Goal: Information Seeking & Learning: Check status

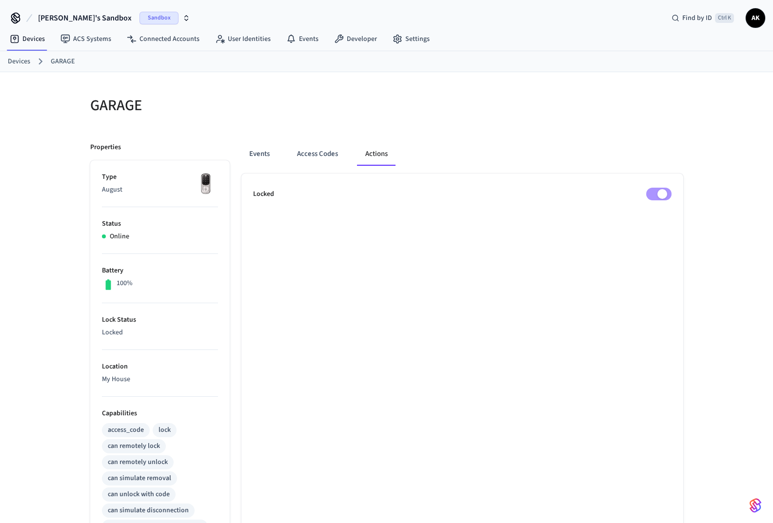
click at [17, 60] on link "Devices" at bounding box center [19, 62] width 22 height 10
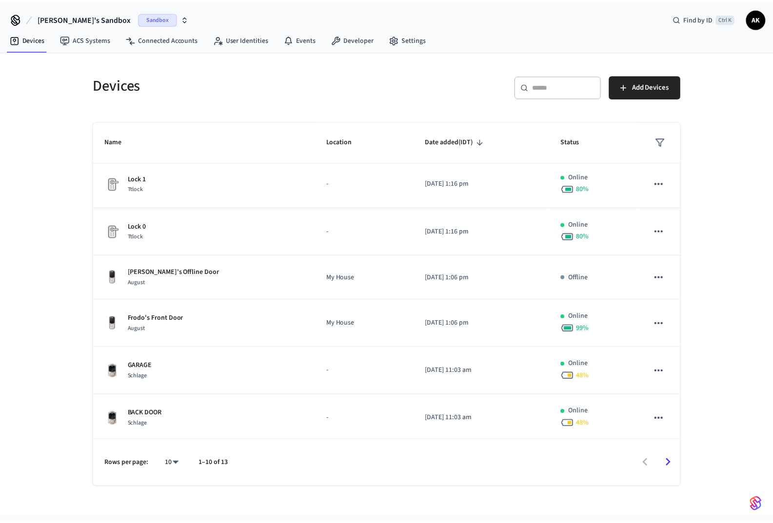
scroll to position [197, 0]
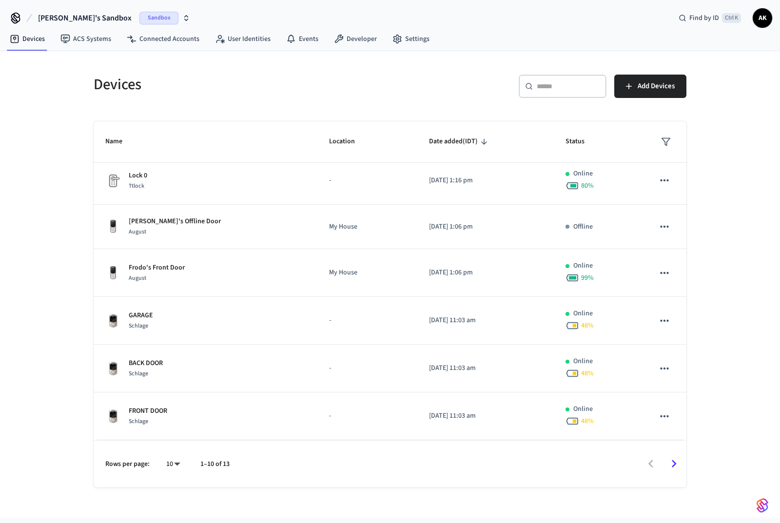
click at [132, 313] on p "GARAGE" at bounding box center [141, 315] width 24 height 10
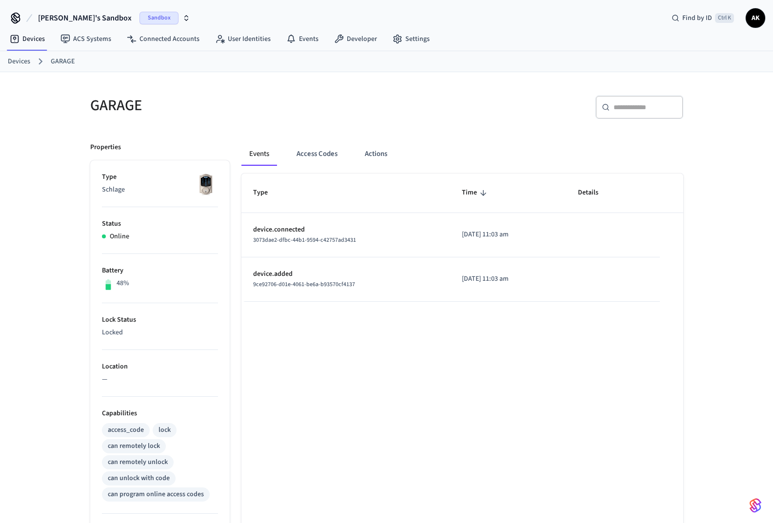
click at [330, 155] on button "Access Codes" at bounding box center [317, 153] width 57 height 23
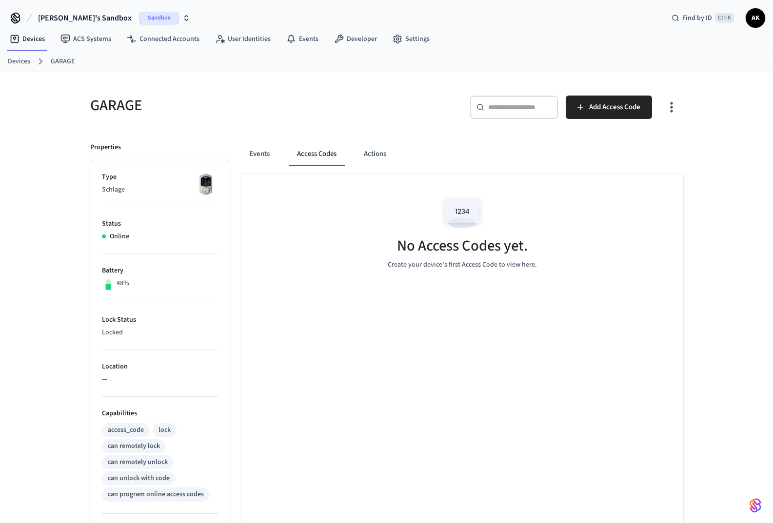
click at [271, 154] on button "Events" at bounding box center [259, 153] width 36 height 23
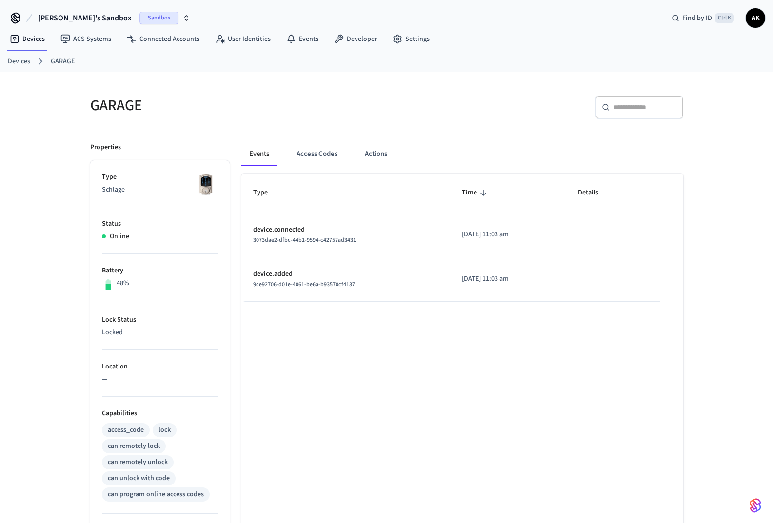
click at [19, 61] on link "Devices" at bounding box center [19, 62] width 22 height 10
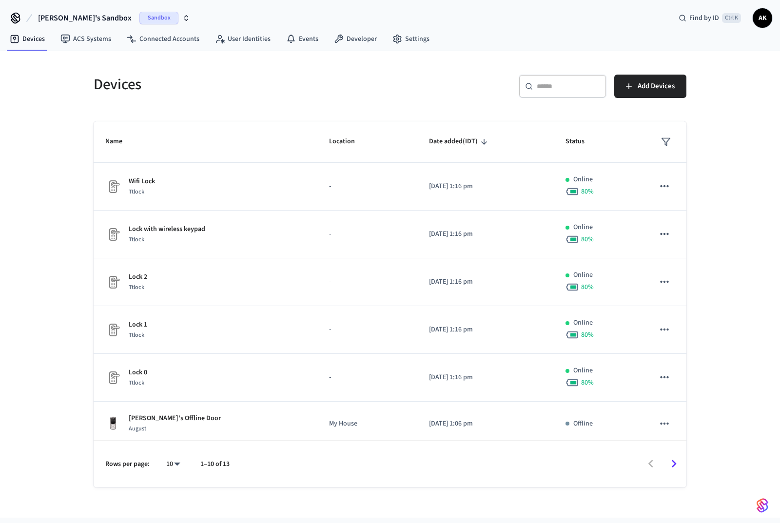
click at [658, 185] on icon "sticky table" at bounding box center [664, 186] width 13 height 13
click at [170, 40] on div at bounding box center [390, 261] width 780 height 523
click at [175, 34] on link "Connected Accounts" at bounding box center [163, 39] width 88 height 18
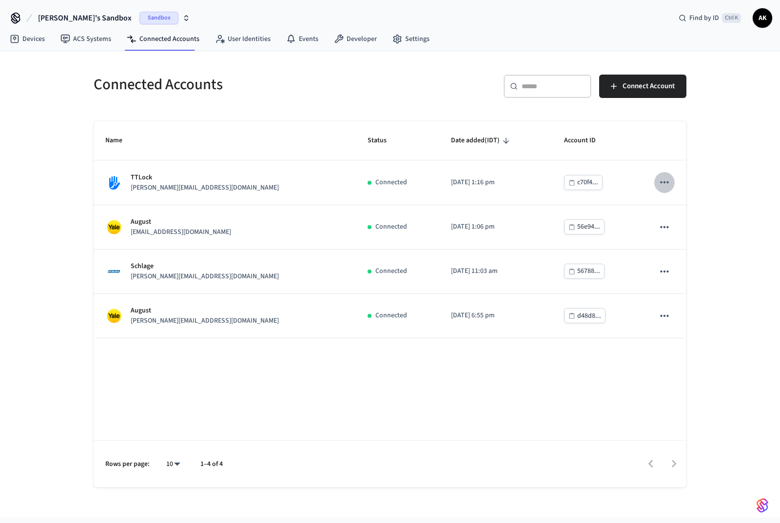
click at [669, 178] on icon "sticky table" at bounding box center [664, 182] width 13 height 13
click at [687, 211] on li "Delete Account" at bounding box center [708, 205] width 127 height 25
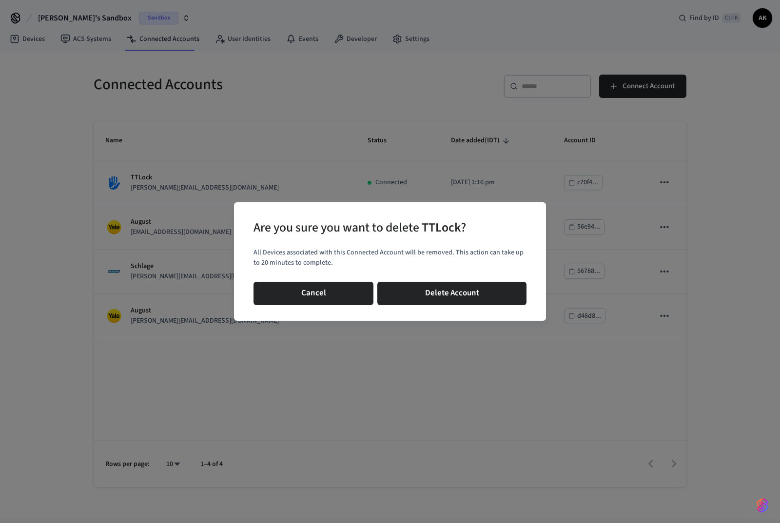
click at [417, 284] on button "Delete Account" at bounding box center [451, 293] width 149 height 23
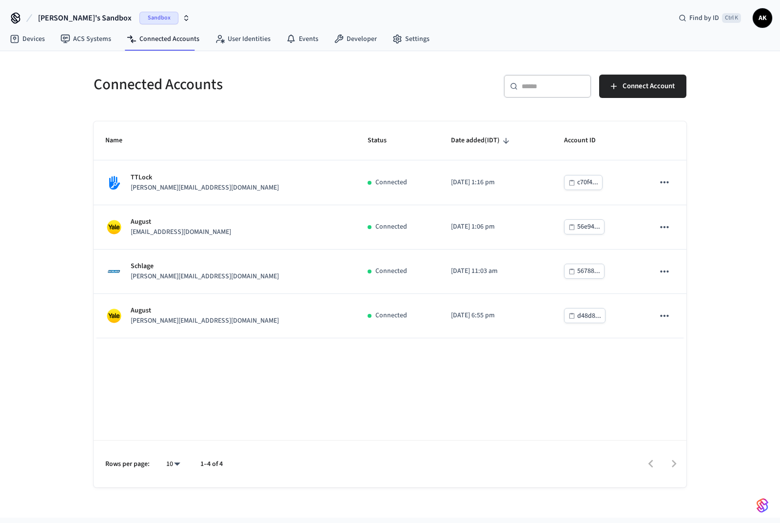
click at [668, 182] on icon "sticky table" at bounding box center [664, 182] width 8 height 2
click at [683, 207] on span "Delete Account" at bounding box center [688, 206] width 44 height 10
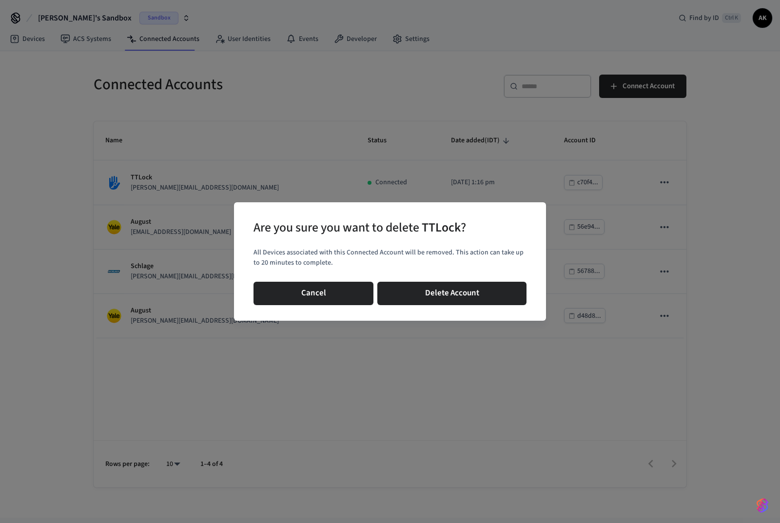
click at [468, 290] on button "Delete Account" at bounding box center [451, 293] width 149 height 23
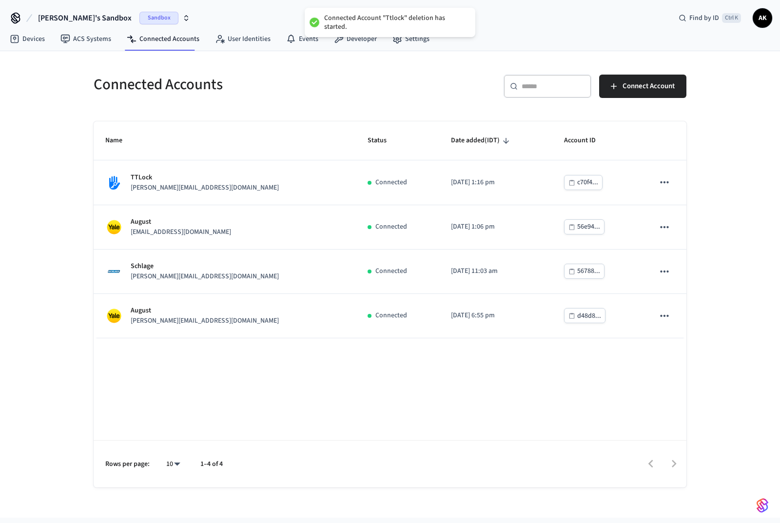
click at [660, 274] on icon "sticky table" at bounding box center [664, 271] width 13 height 13
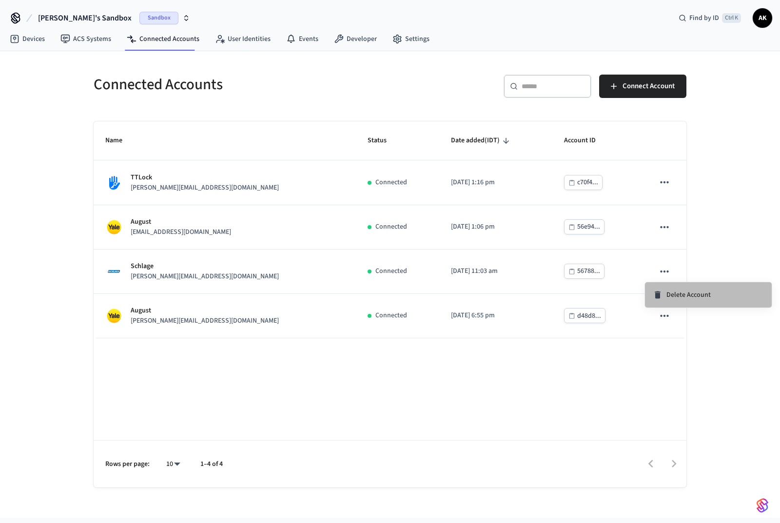
click at [687, 295] on span "Delete Account" at bounding box center [688, 295] width 44 height 10
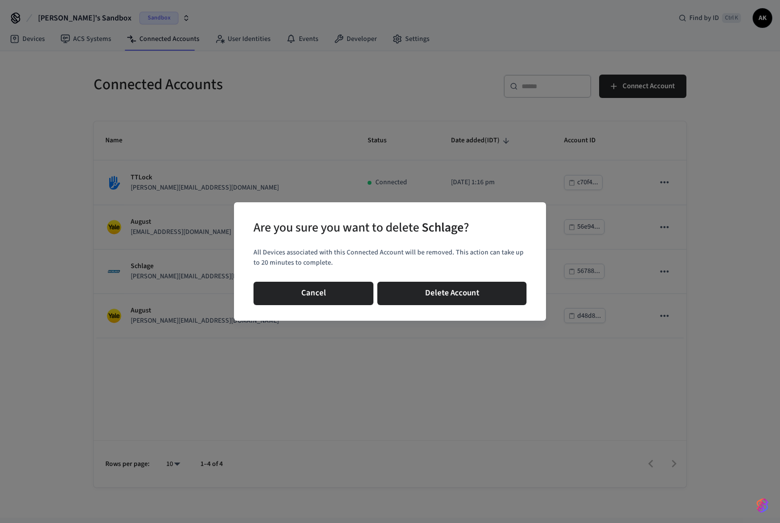
click at [489, 280] on div "Cancel Delete Account" at bounding box center [389, 293] width 273 height 31
click at [489, 289] on button "Delete Account" at bounding box center [451, 293] width 149 height 23
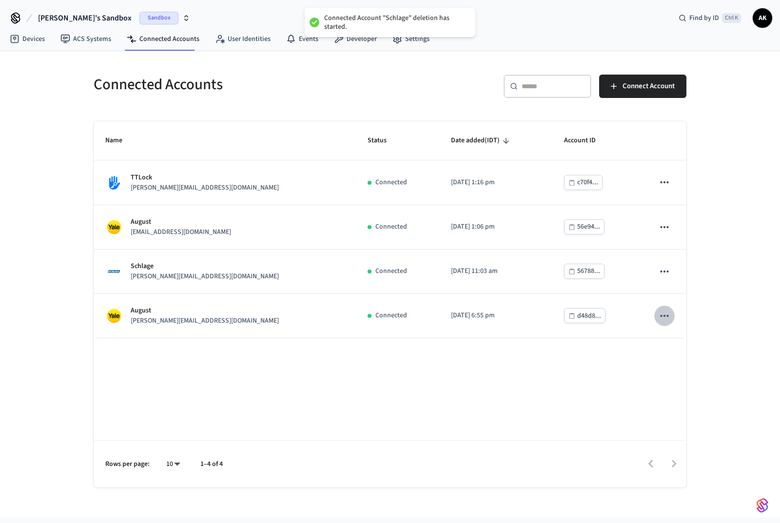
click at [665, 311] on icon "sticky table" at bounding box center [664, 315] width 13 height 13
click at [670, 335] on span "Delete Account" at bounding box center [688, 339] width 44 height 10
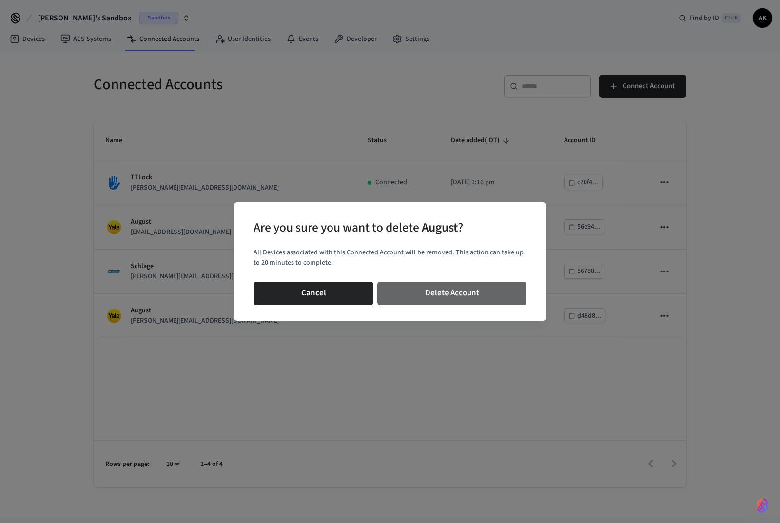
click at [481, 293] on button "Delete Account" at bounding box center [451, 293] width 149 height 23
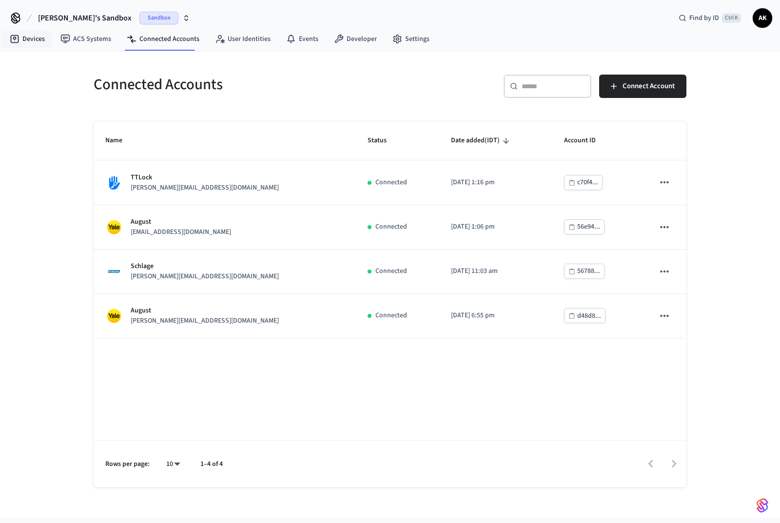
click at [24, 33] on link "Devices" at bounding box center [27, 39] width 51 height 18
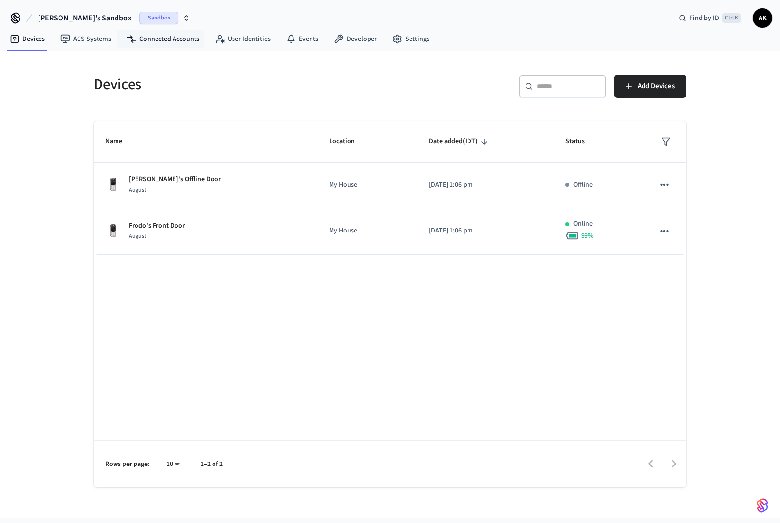
click at [169, 40] on link "Connected Accounts" at bounding box center [163, 39] width 88 height 18
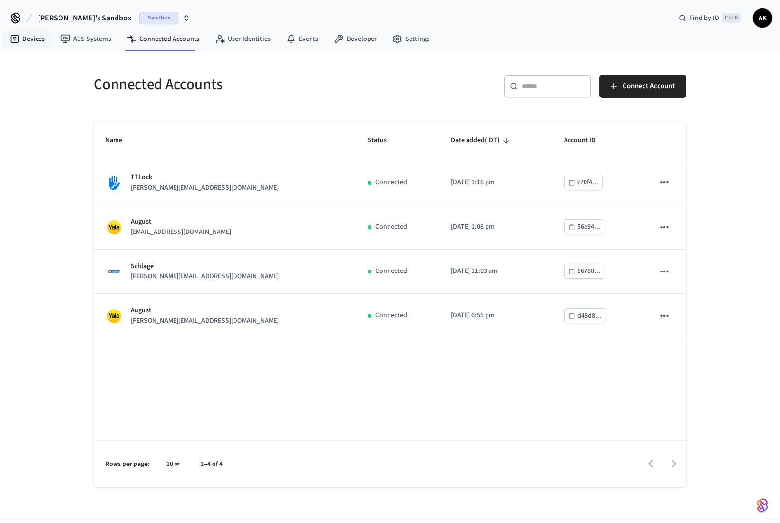
click at [32, 41] on link "Devices" at bounding box center [27, 39] width 51 height 18
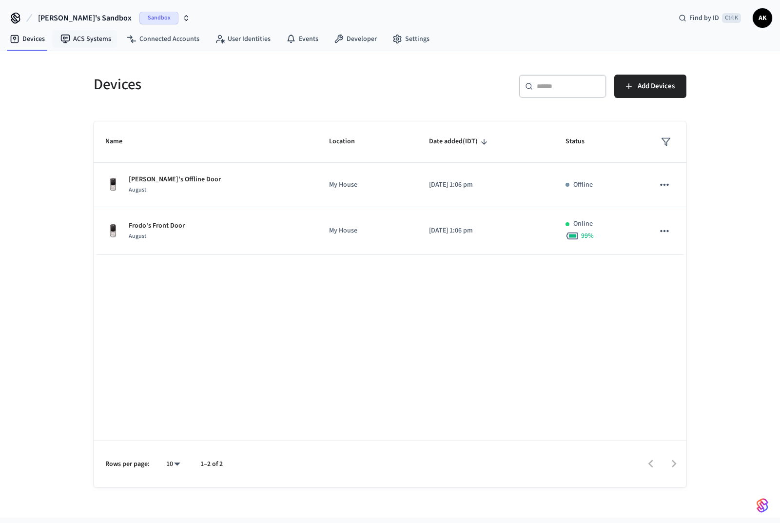
click at [92, 39] on link "ACS Systems" at bounding box center [86, 39] width 66 height 18
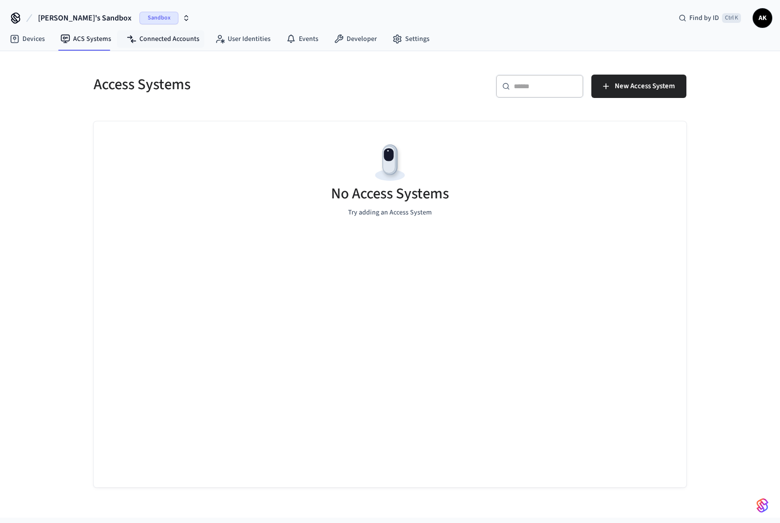
click at [147, 37] on link "Connected Accounts" at bounding box center [163, 39] width 88 height 18
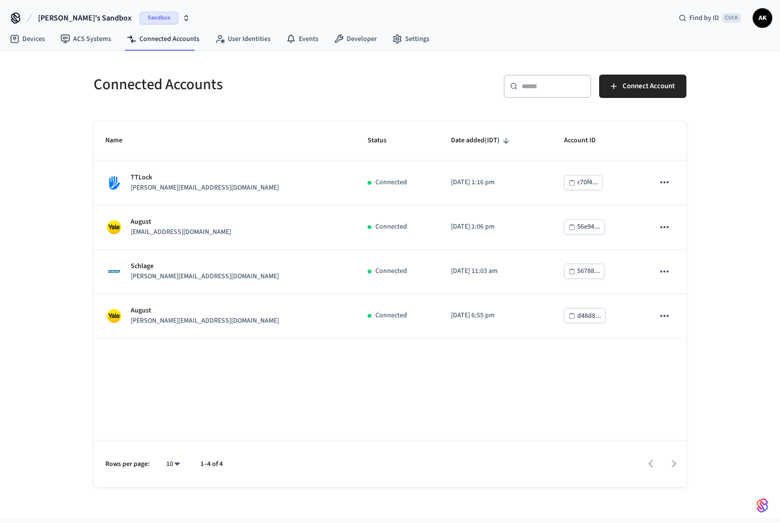
click at [664, 315] on icon "sticky table" at bounding box center [664, 316] width 8 height 2
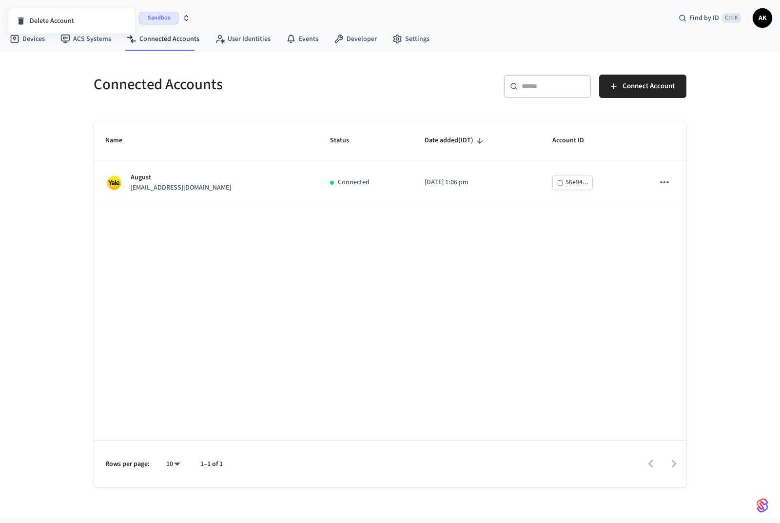
click at [664, 177] on div at bounding box center [390, 261] width 780 height 523
click at [664, 180] on icon "sticky table" at bounding box center [664, 182] width 13 height 13
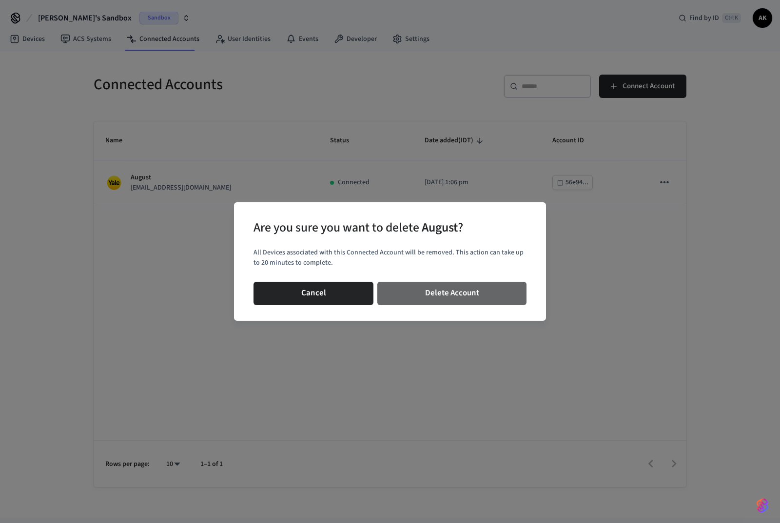
click at [426, 300] on button "Delete Account" at bounding box center [451, 293] width 149 height 23
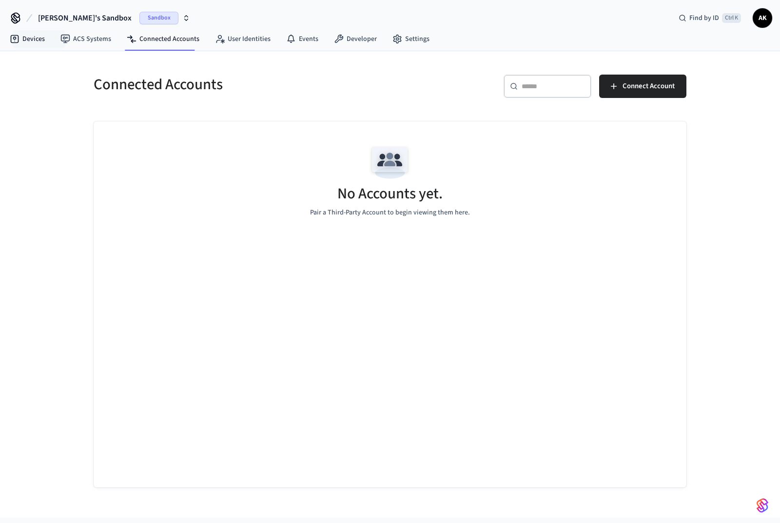
click at [25, 43] on link "Devices" at bounding box center [27, 39] width 51 height 18
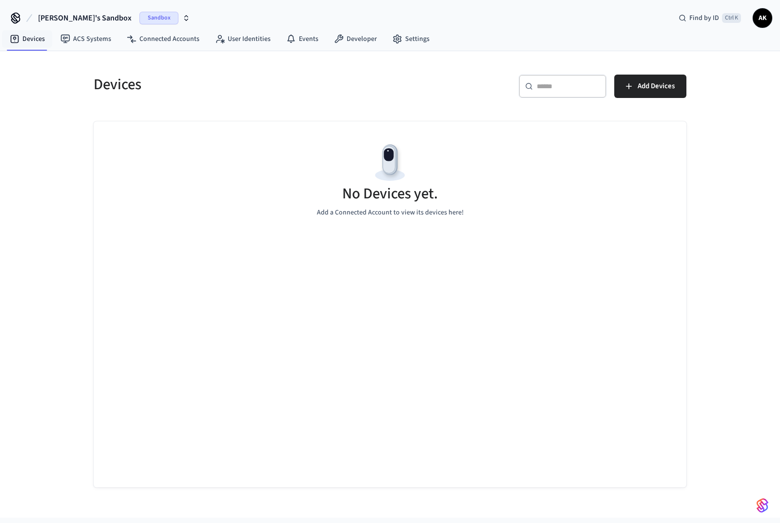
click at [30, 48] on nav "Devices ACS Systems Connected Accounts User Identities Events Developer Settings" at bounding box center [219, 39] width 435 height 22
click at [88, 39] on link "ACS Systems" at bounding box center [86, 39] width 66 height 18
click at [35, 34] on link "Devices" at bounding box center [27, 39] width 51 height 18
click at [657, 86] on span "Add Devices" at bounding box center [656, 86] width 37 height 13
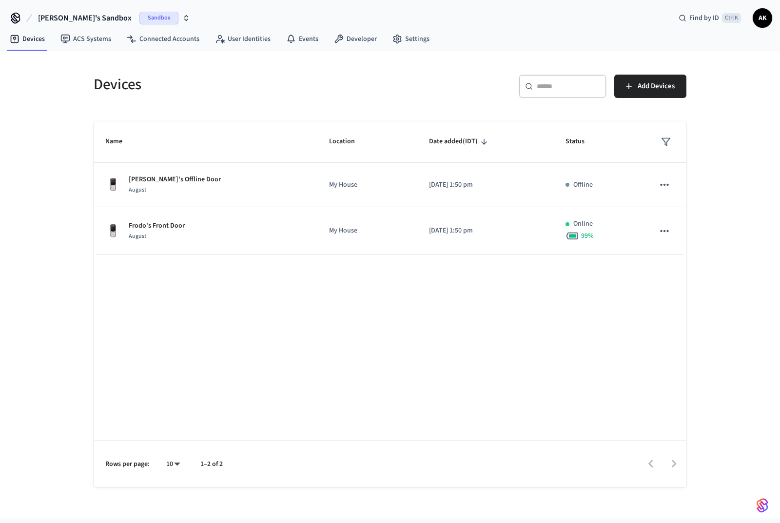
click at [314, 342] on div "Name Location Date added (IDT) Status Frodo's Offline Door August My House [DAT…" at bounding box center [390, 304] width 593 height 366
drag, startPoint x: 190, startPoint y: 223, endPoint x: 121, endPoint y: 227, distance: 69.3
click at [121, 226] on div "Frodo's Front Door August" at bounding box center [205, 231] width 200 height 20
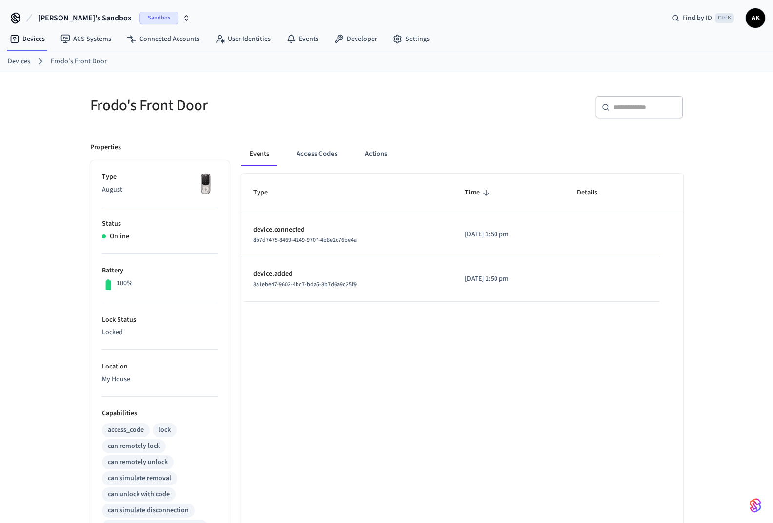
click at [314, 150] on button "Access Codes" at bounding box center [317, 153] width 57 height 23
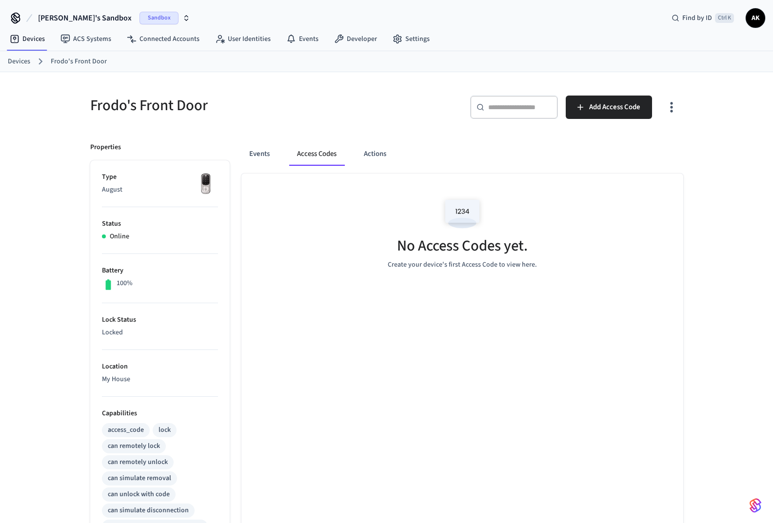
click at [265, 150] on button "Events" at bounding box center [259, 153] width 36 height 23
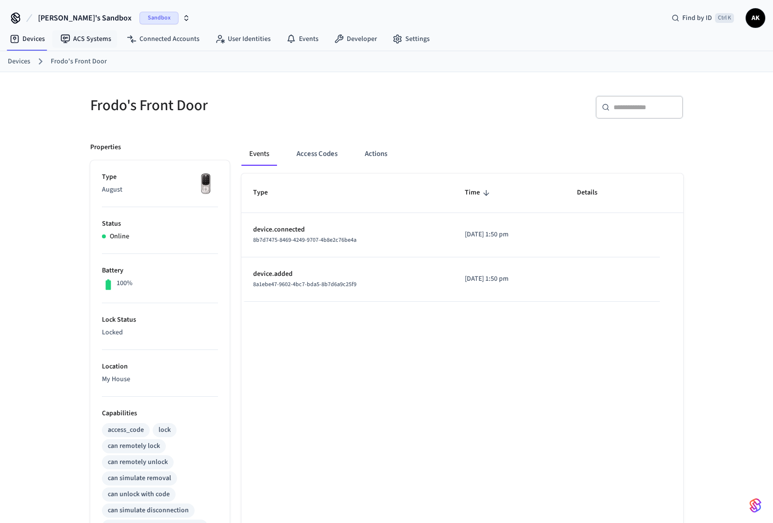
click at [93, 35] on link "ACS Systems" at bounding box center [86, 39] width 66 height 18
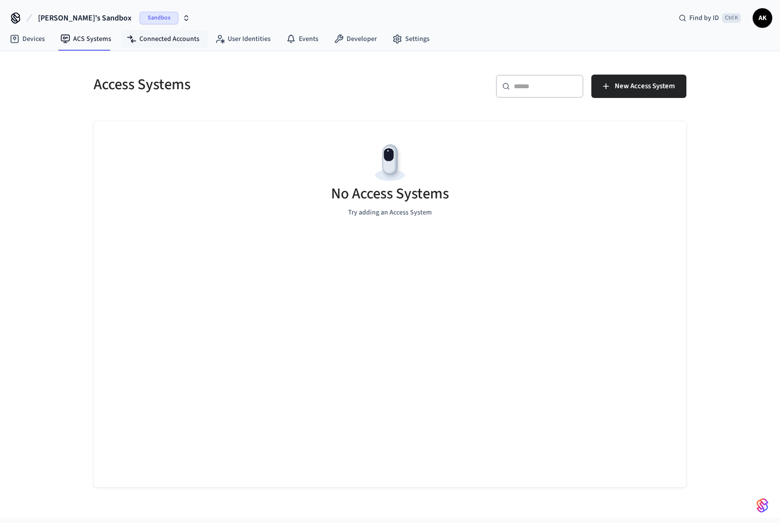
click at [169, 43] on link "Connected Accounts" at bounding box center [163, 39] width 88 height 18
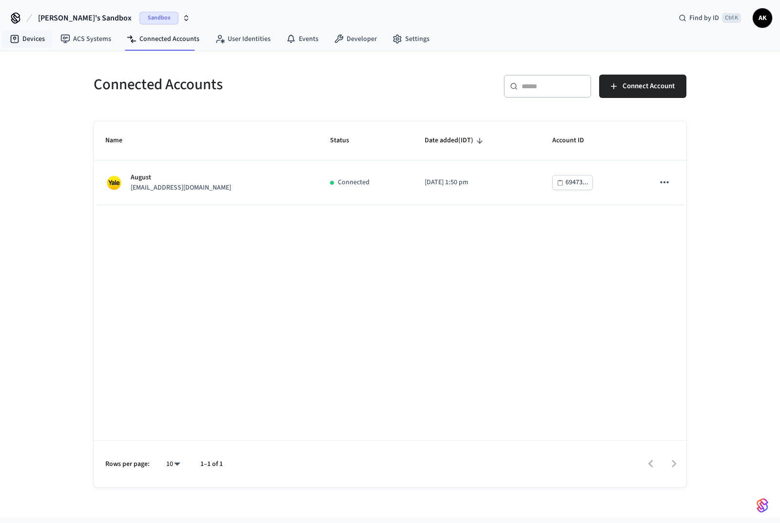
click at [22, 37] on link "Devices" at bounding box center [27, 39] width 51 height 18
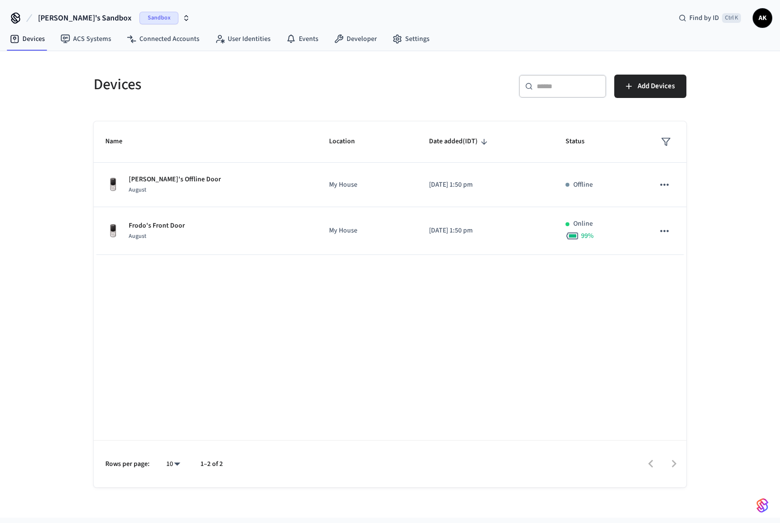
click at [312, 360] on div "Name Location Date added (IDT) Status Frodo's Offline Door August My House [DAT…" at bounding box center [390, 304] width 593 height 366
click at [177, 37] on link "Connected Accounts" at bounding box center [163, 39] width 88 height 18
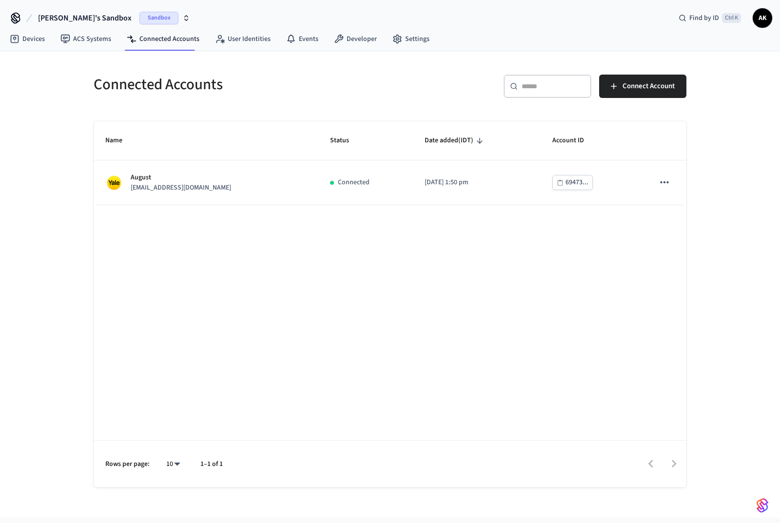
click at [662, 184] on icon "sticky table" at bounding box center [664, 182] width 13 height 13
click at [674, 205] on span "Delete Account" at bounding box center [688, 206] width 44 height 10
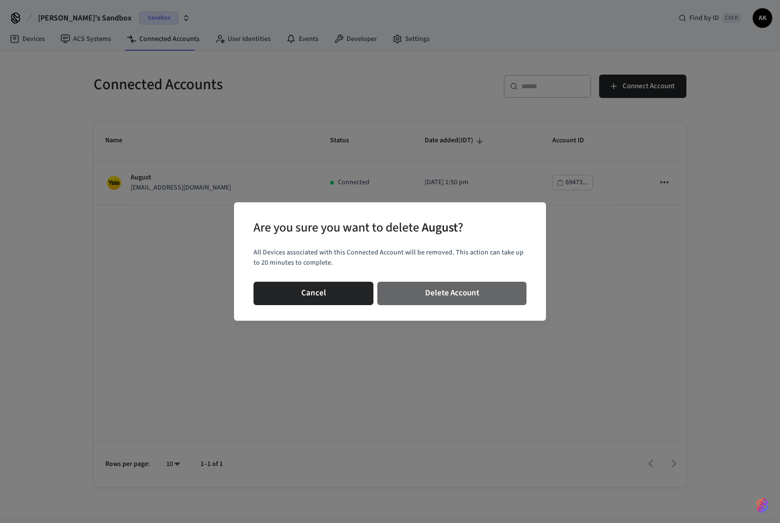
click at [445, 294] on button "Delete Account" at bounding box center [451, 293] width 149 height 23
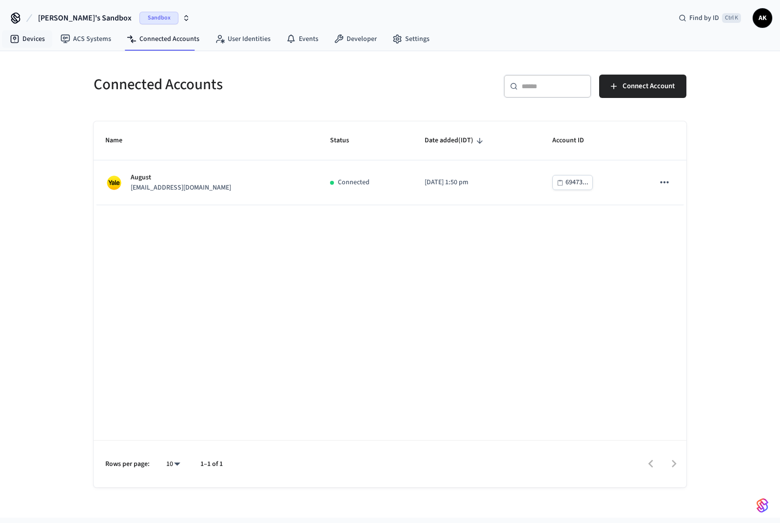
click at [20, 40] on link "Devices" at bounding box center [27, 39] width 51 height 18
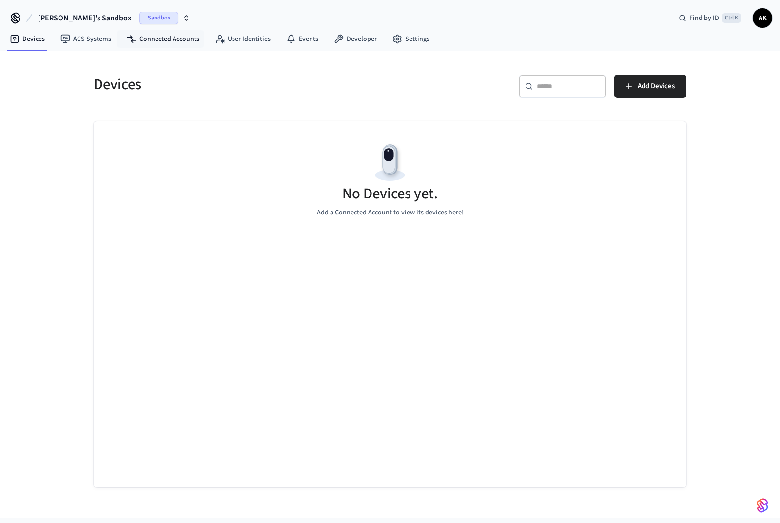
click at [154, 37] on link "Connected Accounts" at bounding box center [163, 39] width 88 height 18
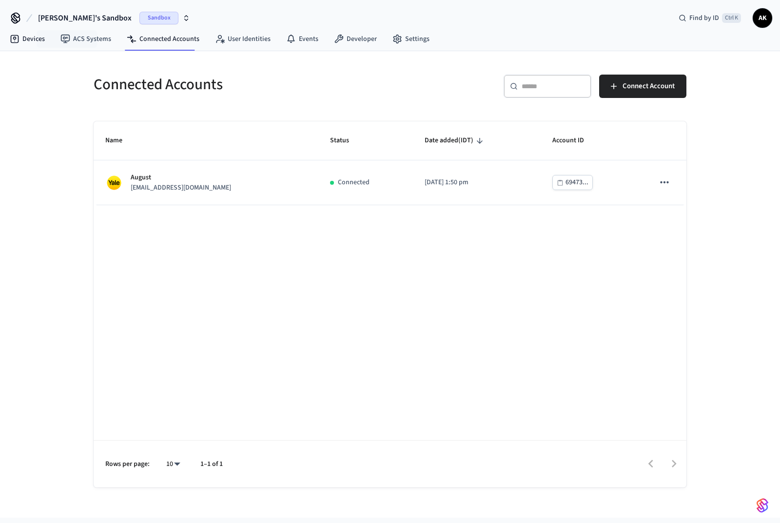
click at [25, 41] on link "Devices" at bounding box center [27, 39] width 51 height 18
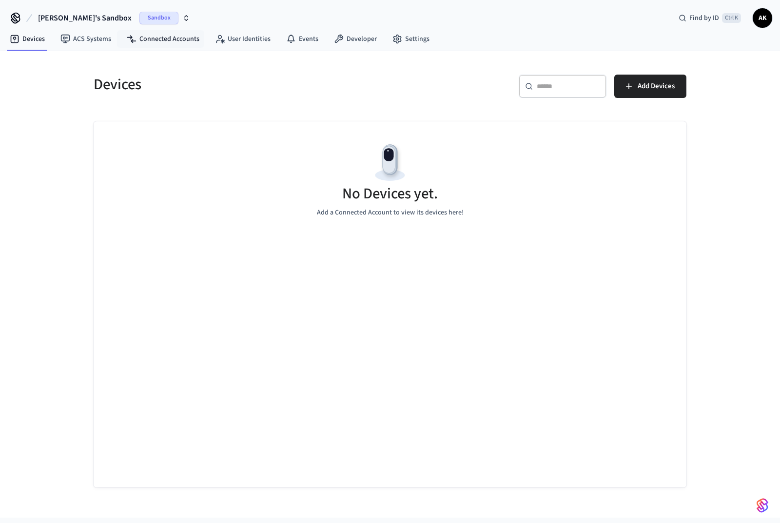
click at [174, 35] on link "Connected Accounts" at bounding box center [163, 39] width 88 height 18
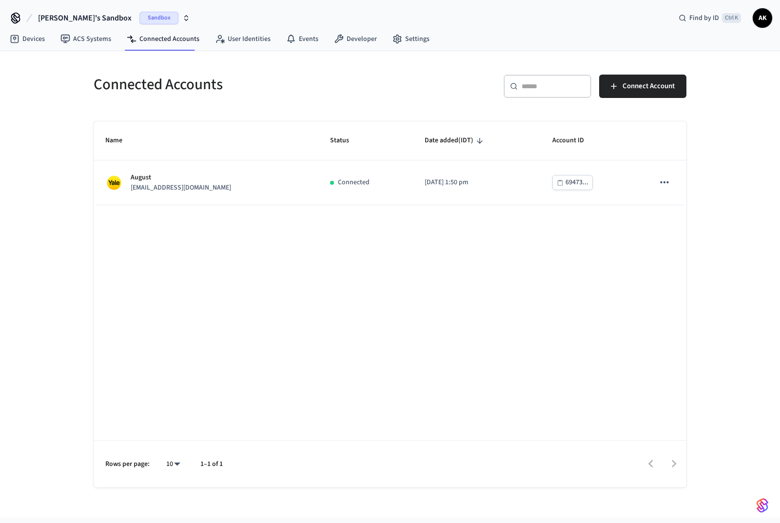
click at [671, 185] on button "sticky table" at bounding box center [664, 182] width 20 height 20
click at [678, 206] on span "Delete Account" at bounding box center [688, 206] width 44 height 10
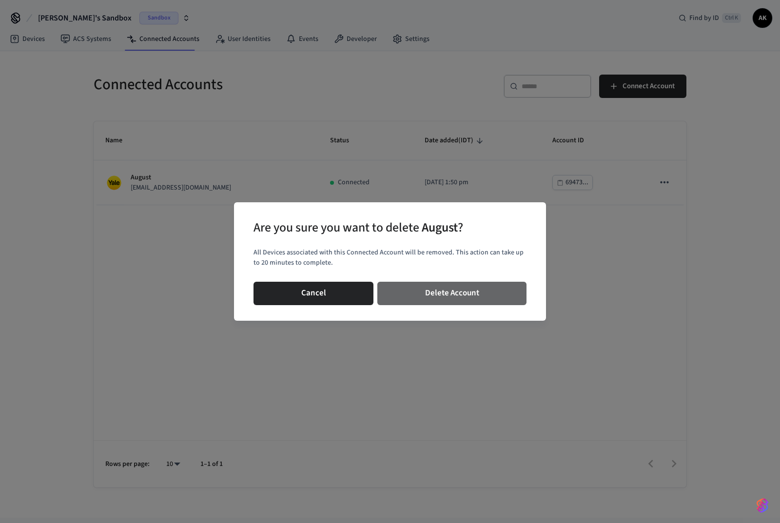
click at [460, 298] on button "Delete Account" at bounding box center [451, 293] width 149 height 23
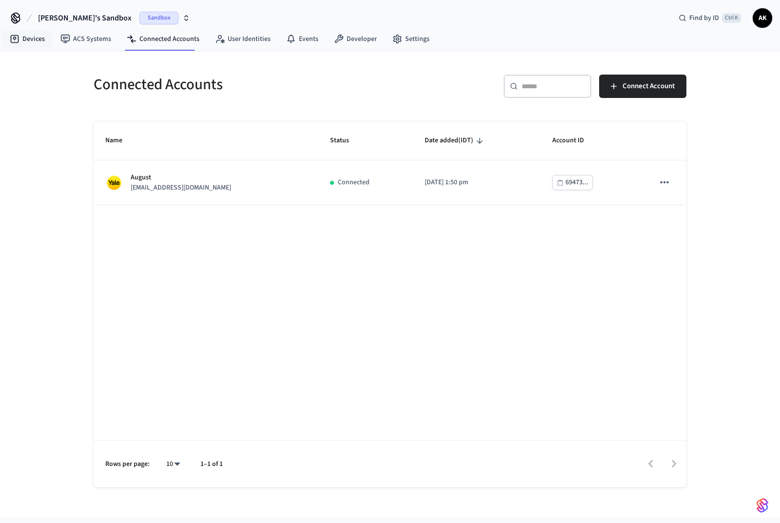
click at [30, 36] on link "Devices" at bounding box center [27, 39] width 51 height 18
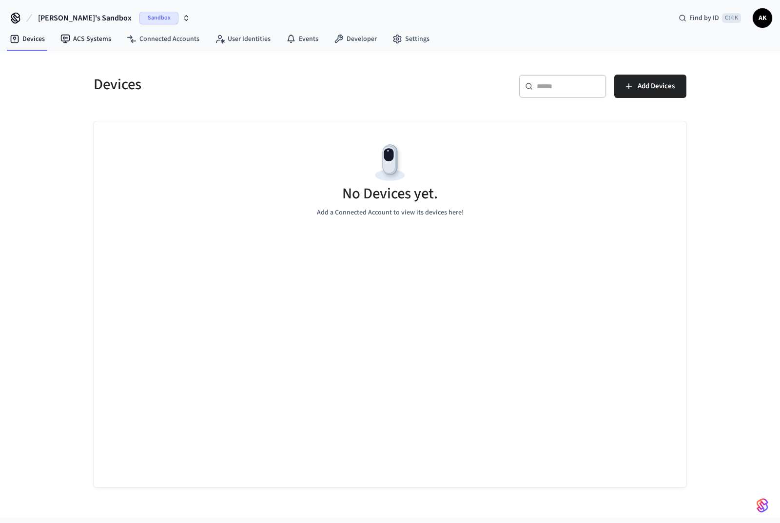
click at [87, 37] on link "ACS Systems" at bounding box center [86, 39] width 66 height 18
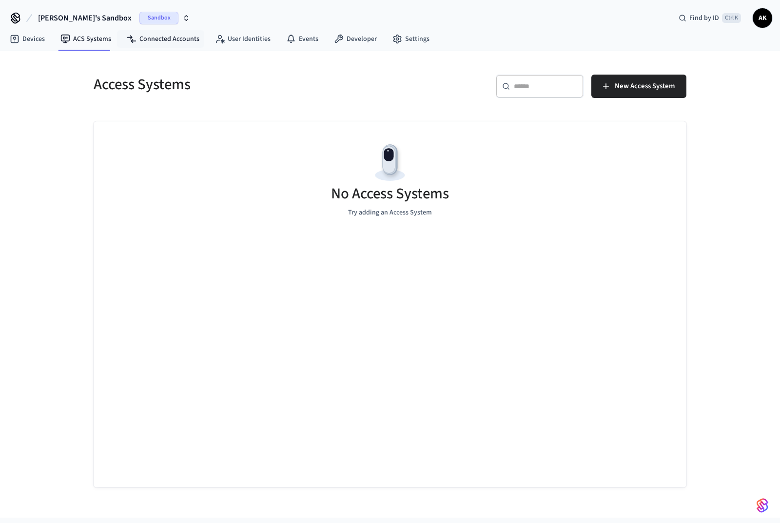
click at [158, 39] on link "Connected Accounts" at bounding box center [163, 39] width 88 height 18
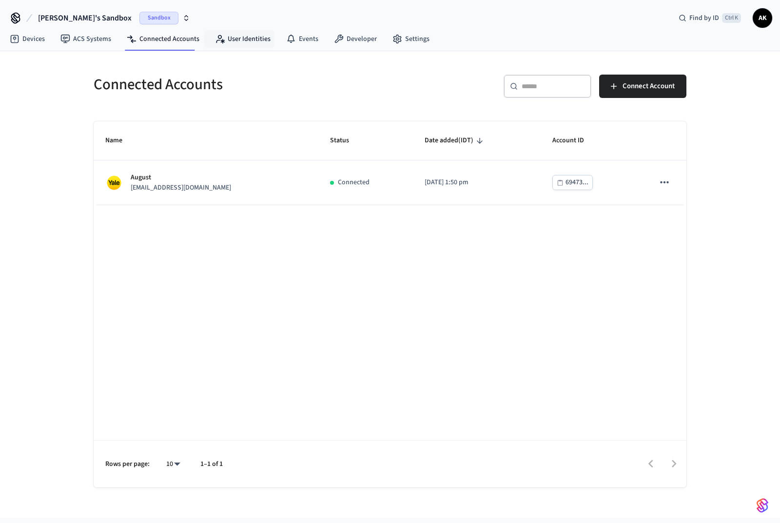
click at [264, 35] on link "User Identities" at bounding box center [242, 39] width 71 height 18
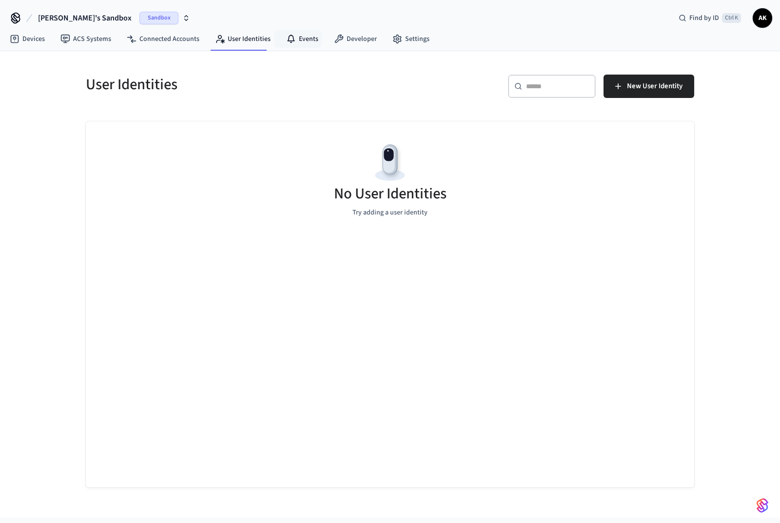
click at [293, 35] on link "Events" at bounding box center [302, 39] width 48 height 18
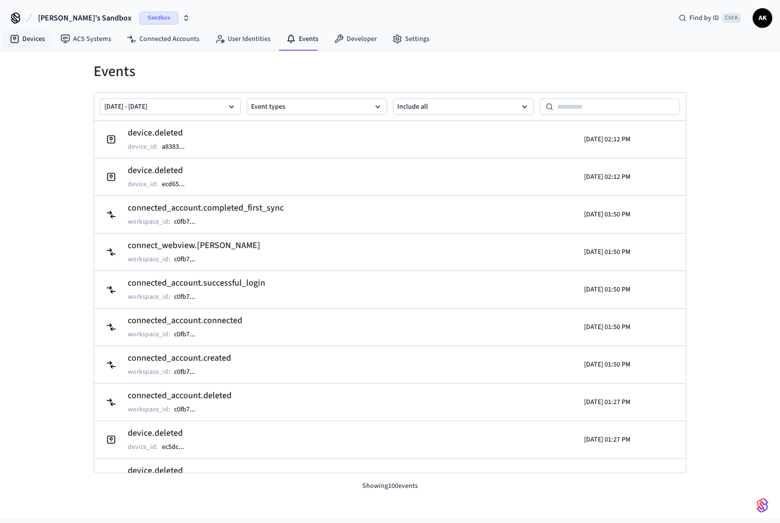
click at [33, 37] on link "Devices" at bounding box center [27, 39] width 51 height 18
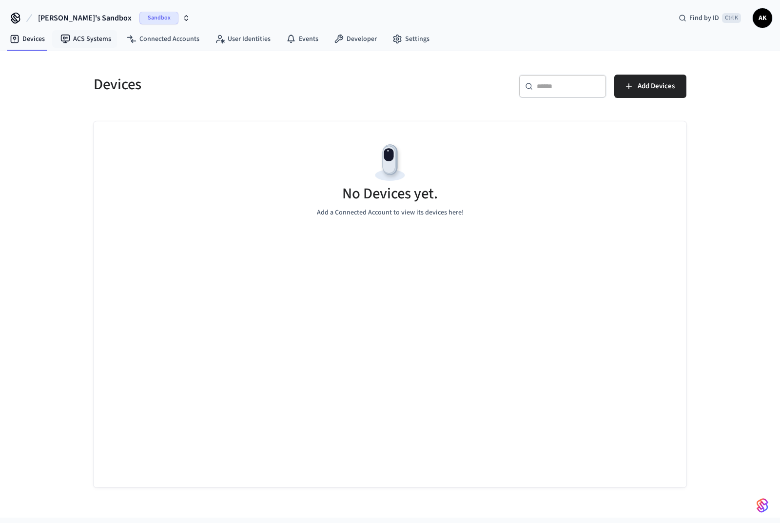
click at [88, 41] on link "ACS Systems" at bounding box center [86, 39] width 66 height 18
click at [164, 39] on link "Connected Accounts" at bounding box center [163, 39] width 88 height 18
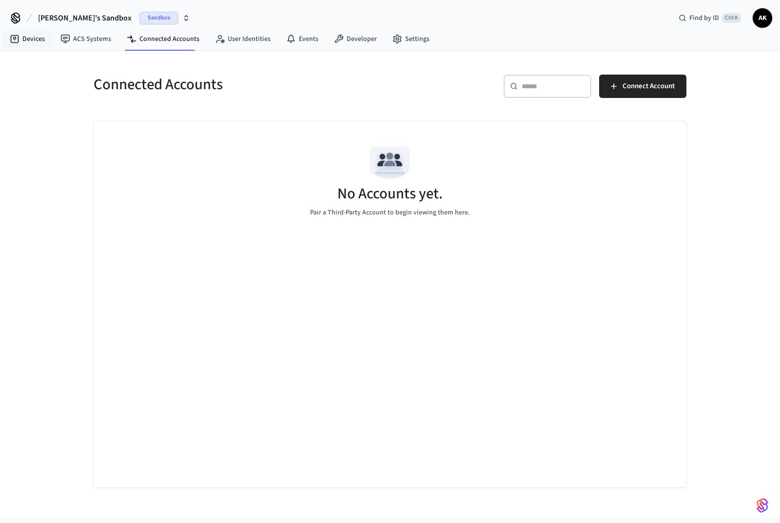
click at [47, 35] on link "Devices" at bounding box center [27, 39] width 51 height 18
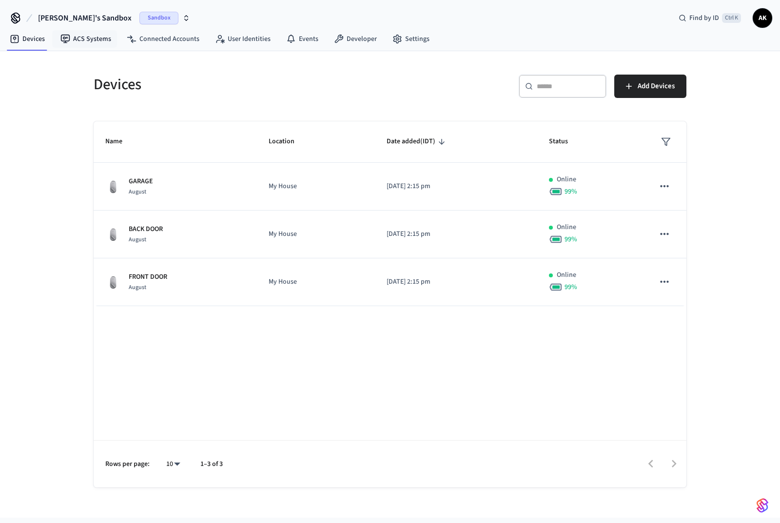
click at [74, 37] on link "ACS Systems" at bounding box center [86, 39] width 66 height 18
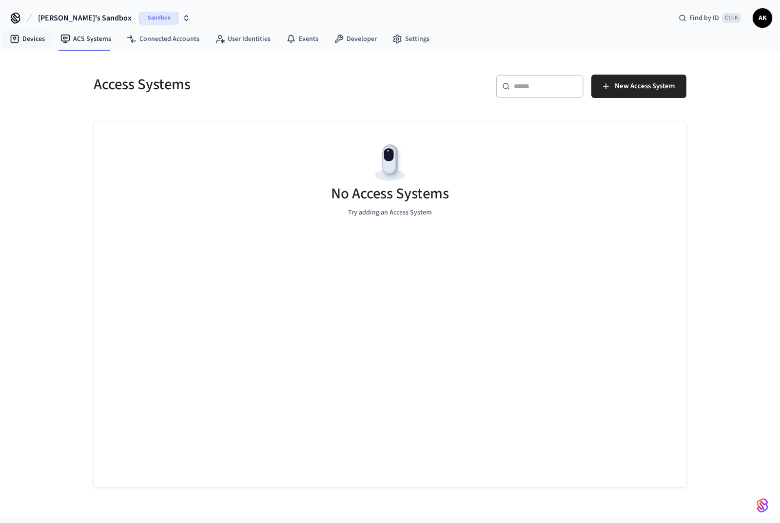
click at [30, 37] on link "Devices" at bounding box center [27, 39] width 51 height 18
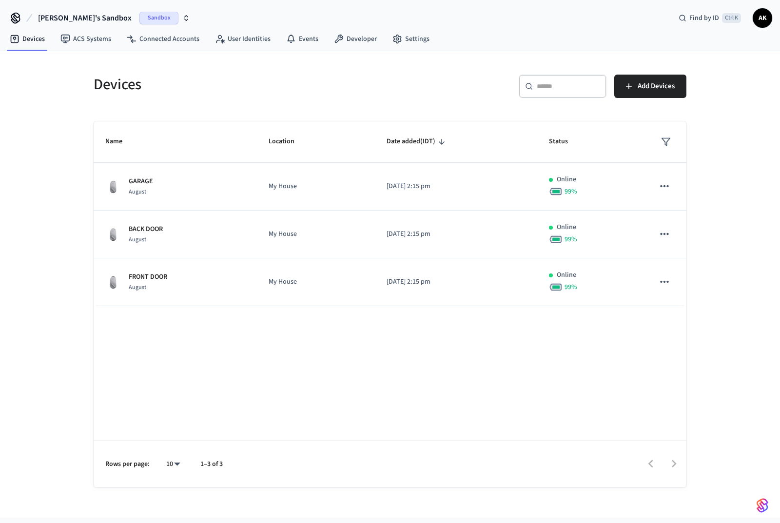
click at [145, 180] on p "GARAGE" at bounding box center [141, 181] width 24 height 10
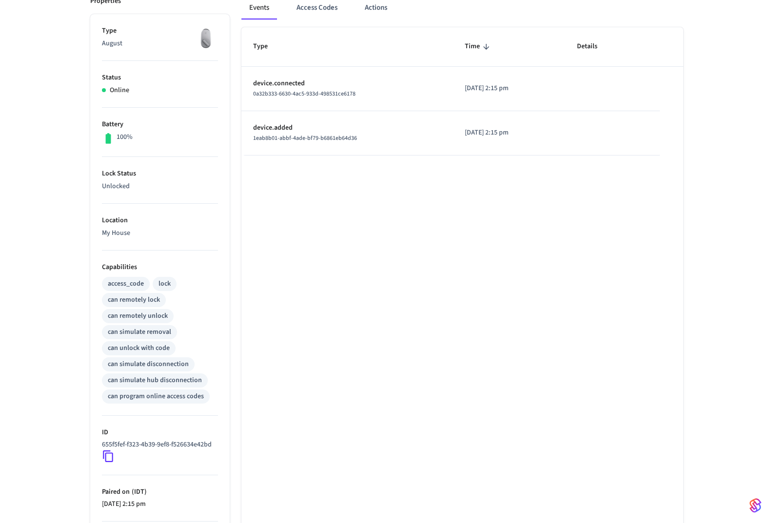
scroll to position [49, 0]
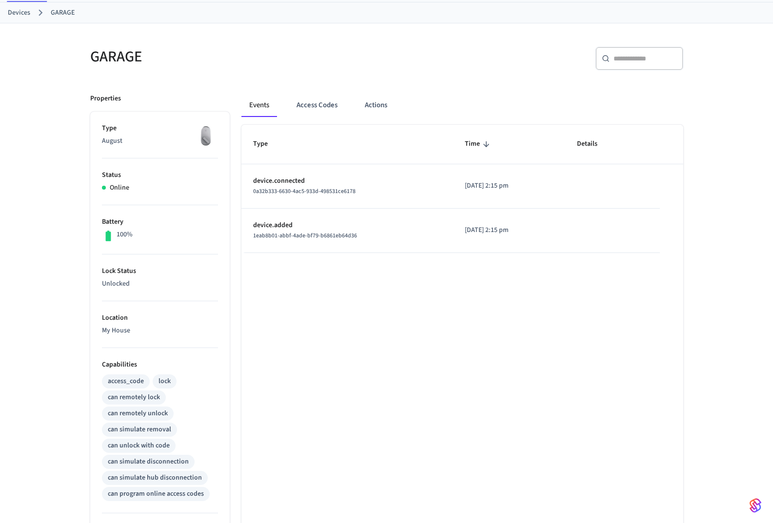
click at [24, 17] on link "Devices" at bounding box center [19, 13] width 22 height 10
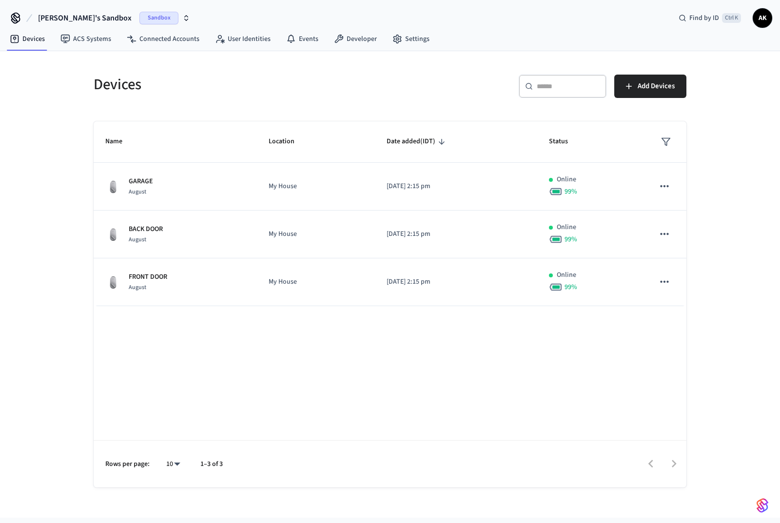
click at [142, 271] on td "FRONT DOOR August" at bounding box center [175, 282] width 163 height 48
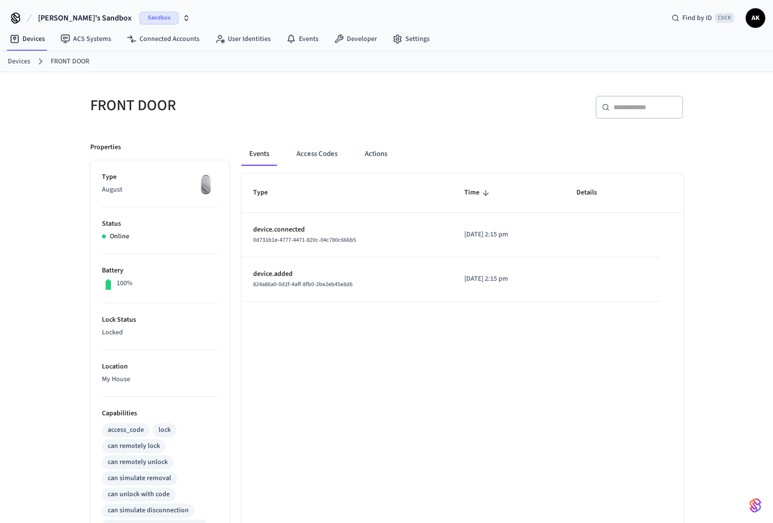
click at [302, 154] on button "Access Codes" at bounding box center [317, 153] width 57 height 23
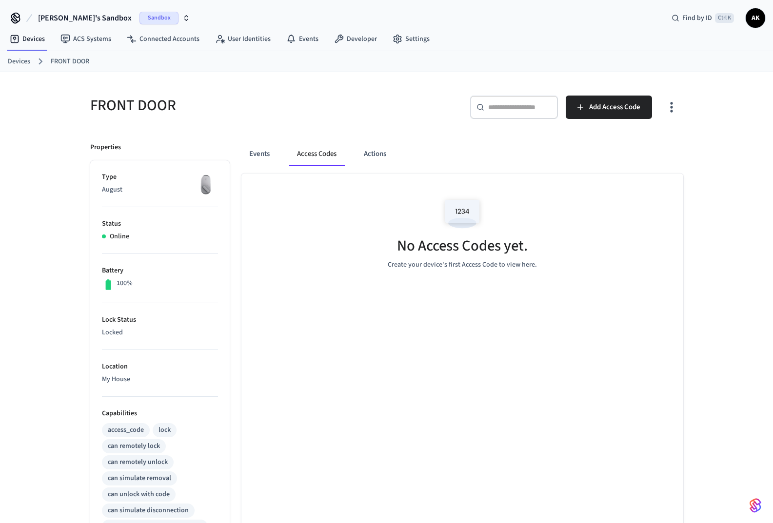
click at [381, 152] on button "Actions" at bounding box center [375, 153] width 38 height 23
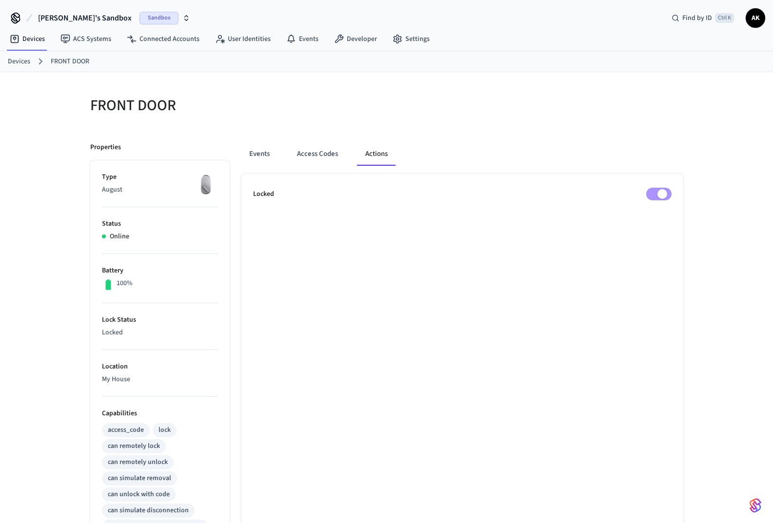
click at [321, 149] on button "Access Codes" at bounding box center [317, 153] width 57 height 23
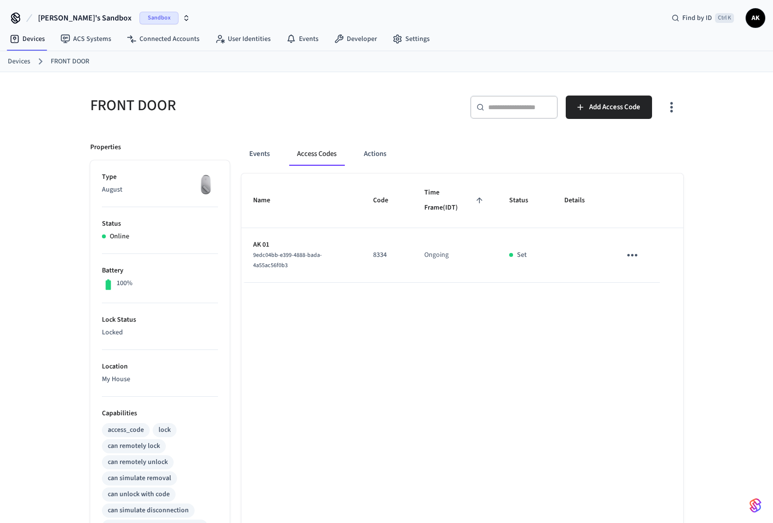
click at [377, 155] on button "Actions" at bounding box center [375, 153] width 38 height 23
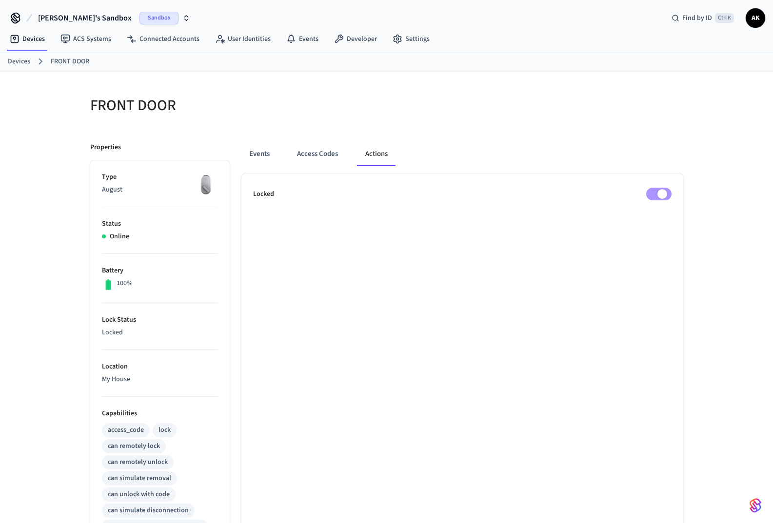
click at [323, 154] on button "Access Codes" at bounding box center [317, 153] width 57 height 23
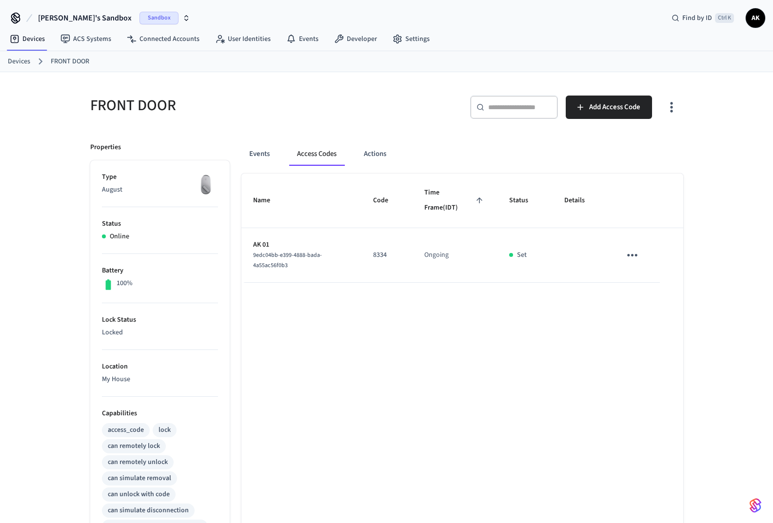
click at [271, 154] on button "Events" at bounding box center [259, 153] width 36 height 23
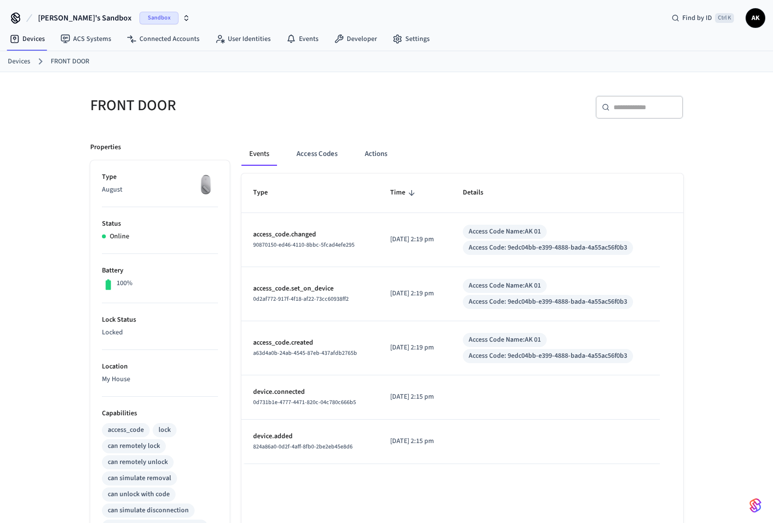
click at [315, 152] on button "Access Codes" at bounding box center [317, 153] width 57 height 23
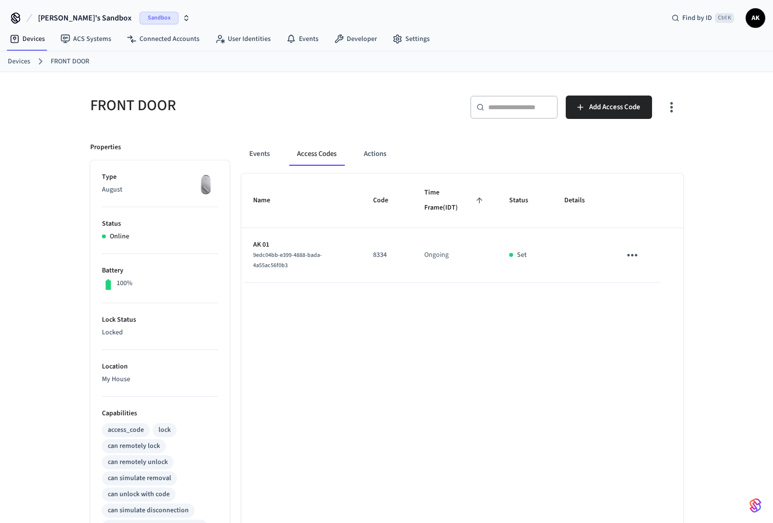
click at [380, 153] on button "Actions" at bounding box center [375, 153] width 38 height 23
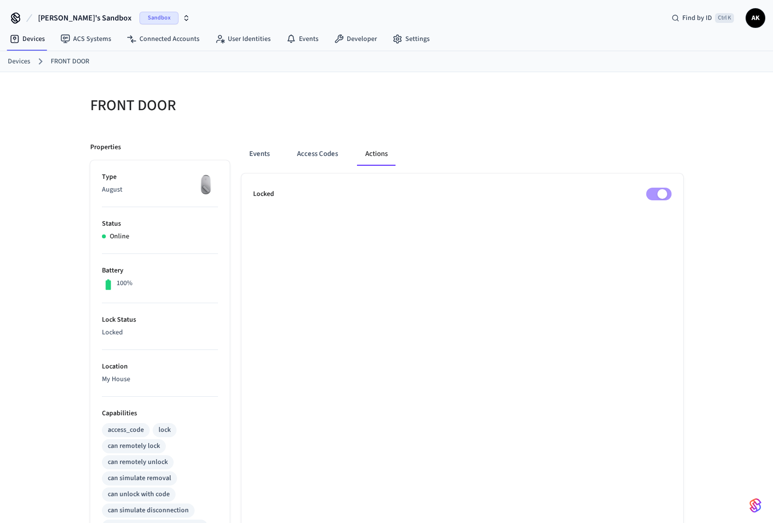
click at [315, 155] on button "Access Codes" at bounding box center [317, 153] width 57 height 23
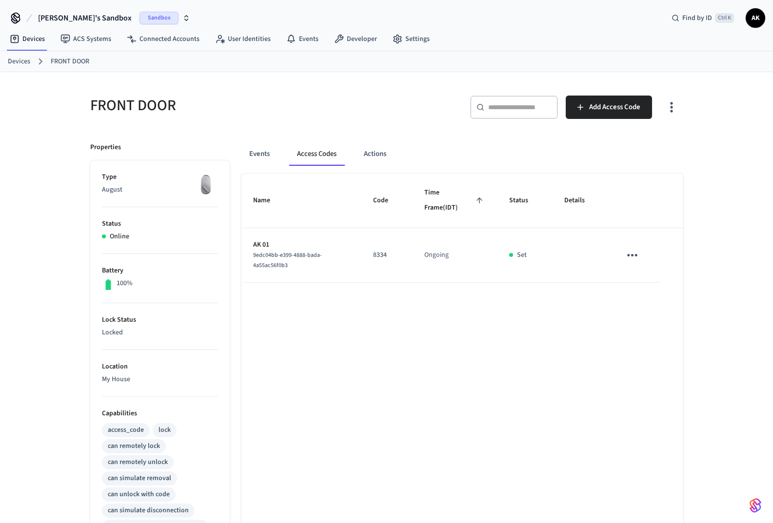
click at [254, 155] on button "Events" at bounding box center [259, 153] width 36 height 23
